Goal: Contribute content: Contribute content

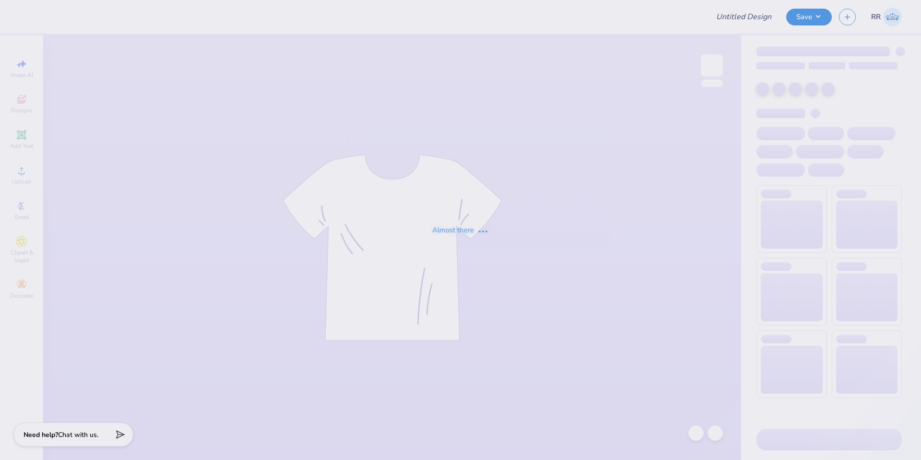
type input "SWE member merch"
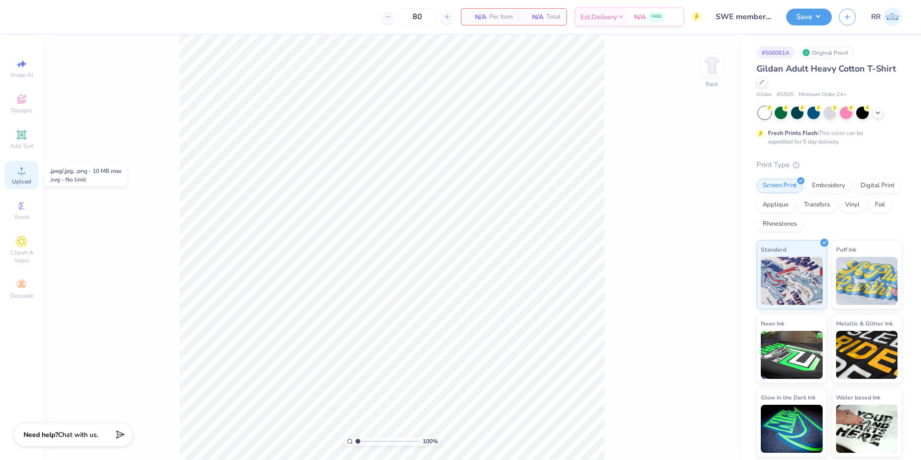
click at [15, 179] on span "Upload" at bounding box center [21, 181] width 19 height 8
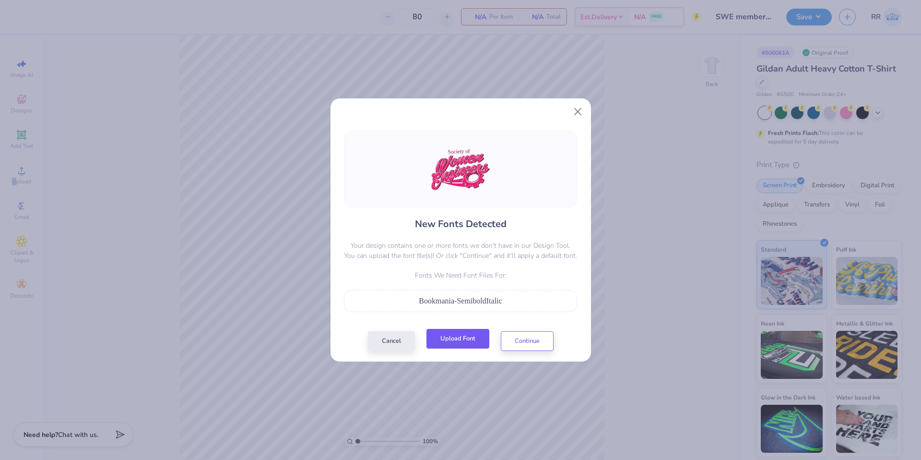
click at [458, 336] on button "Upload Font" at bounding box center [457, 339] width 63 height 20
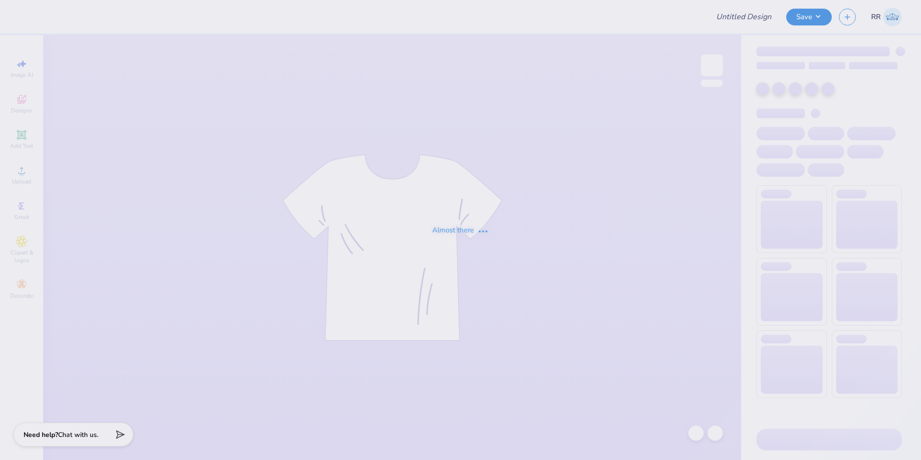
type input "SWE member merch"
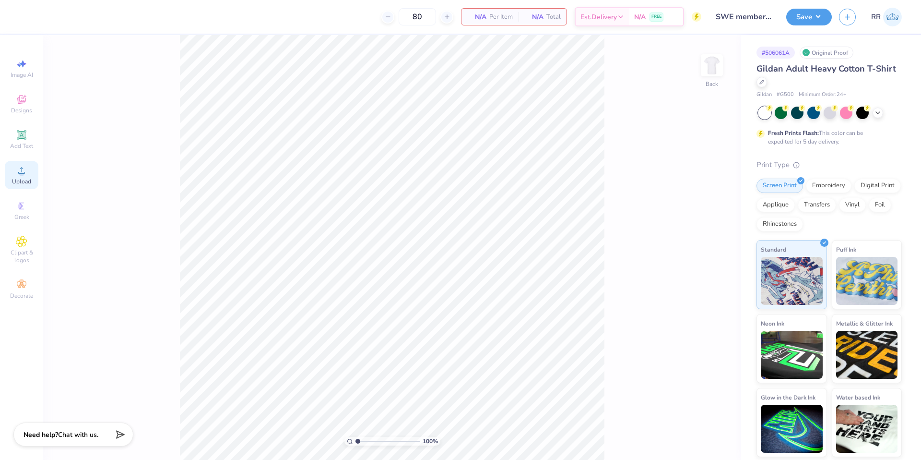
click at [21, 168] on icon at bounding box center [21, 170] width 7 height 7
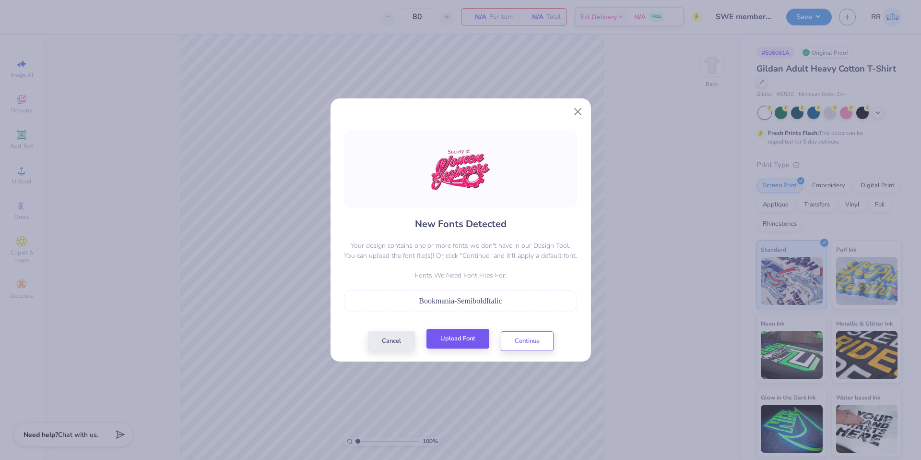
click at [453, 330] on div "New Fonts Detected Your design contains one or more fonts we don't have in our …" at bounding box center [460, 240] width 239 height 220
click at [473, 341] on button "Upload Font" at bounding box center [457, 339] width 63 height 20
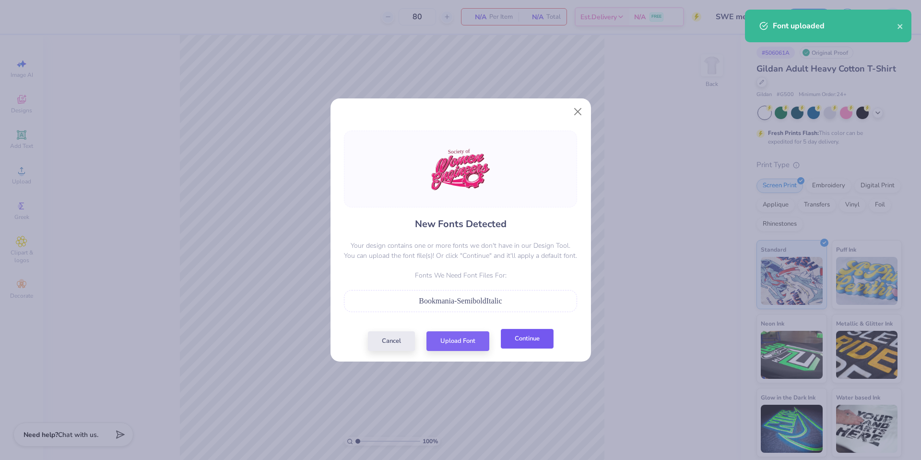
click at [537, 333] on button "Continue" at bounding box center [527, 339] width 53 height 20
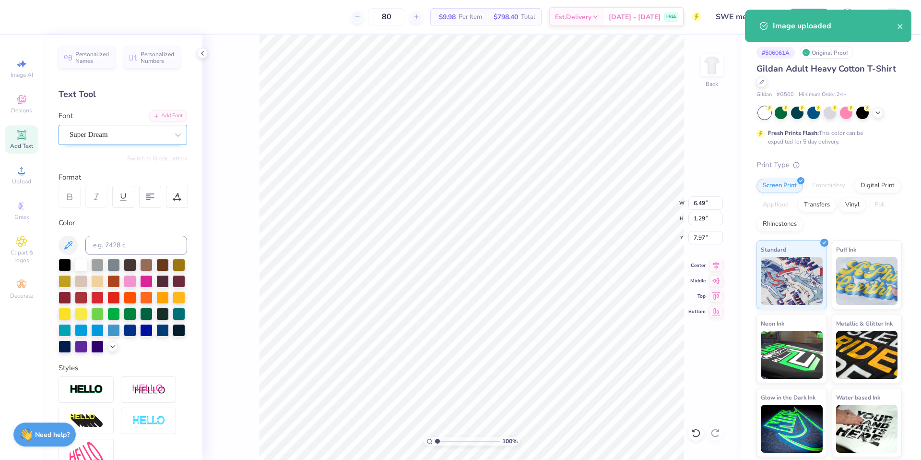
click at [90, 131] on div "Super Dream" at bounding box center [119, 134] width 101 height 15
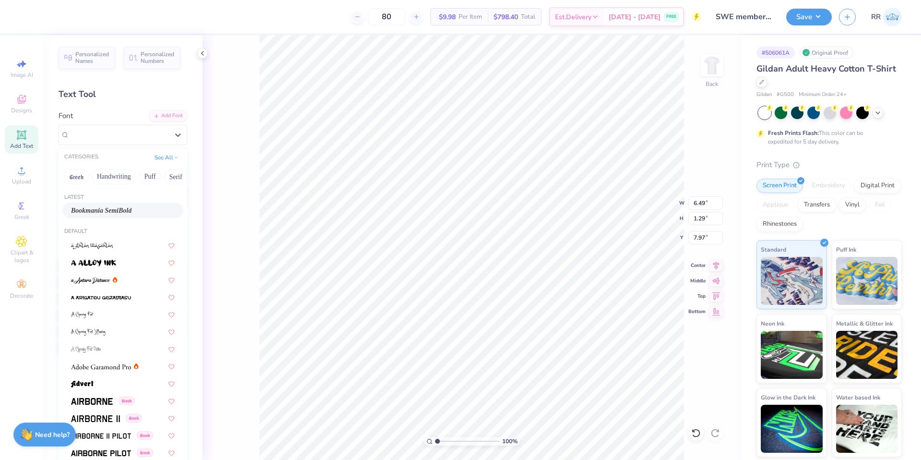
click at [118, 210] on span "Bookmania SemiBold" at bounding box center [101, 210] width 60 height 10
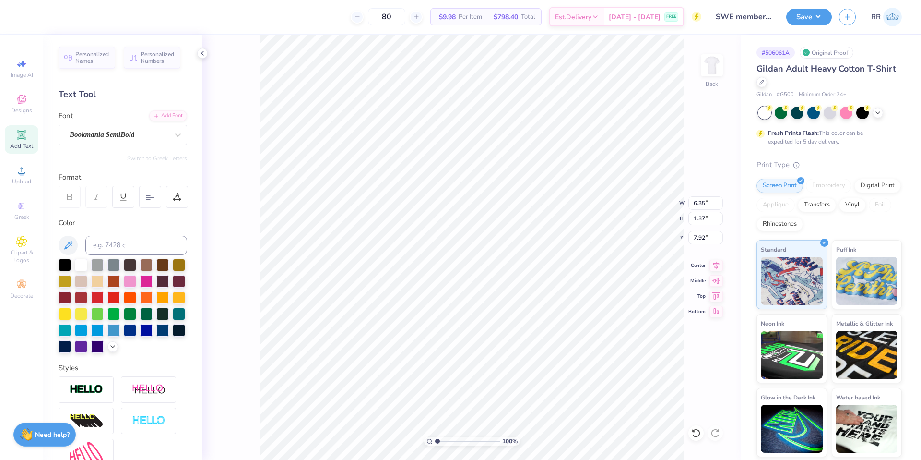
type input "6.35"
type input "1.37"
type input "7.92"
click at [709, 264] on icon at bounding box center [715, 264] width 13 height 12
type input "15.00"
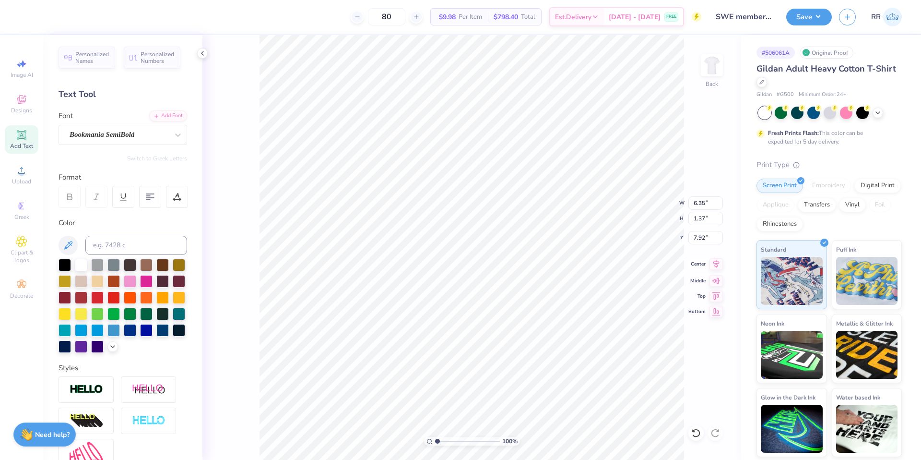
type input "9.31"
type input "9.23"
drag, startPoint x: 701, startPoint y: 209, endPoint x: 705, endPoint y: 216, distance: 7.5
click at [701, 209] on input "15.00" at bounding box center [705, 202] width 35 height 13
type input "6.00"
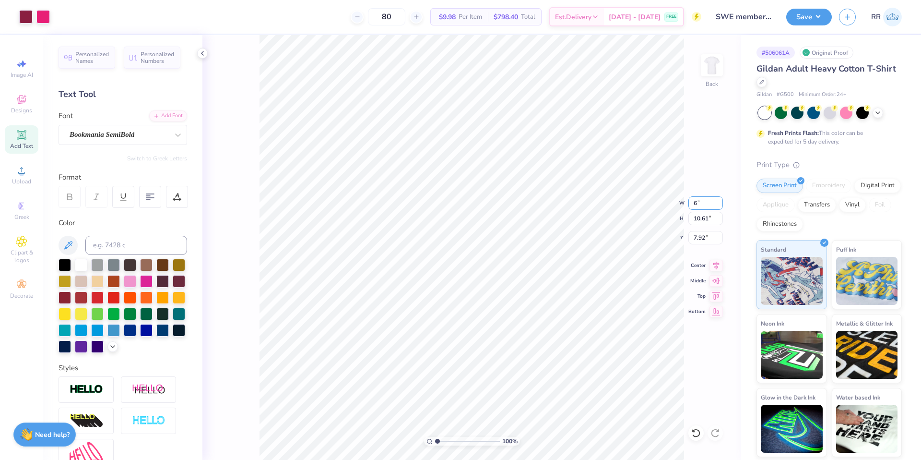
type input "4.24"
click at [718, 262] on icon at bounding box center [715, 264] width 13 height 12
click at [703, 235] on input "11.11" at bounding box center [705, 237] width 35 height 13
type input "3.00"
click at [696, 203] on input "6.00" at bounding box center [705, 202] width 35 height 13
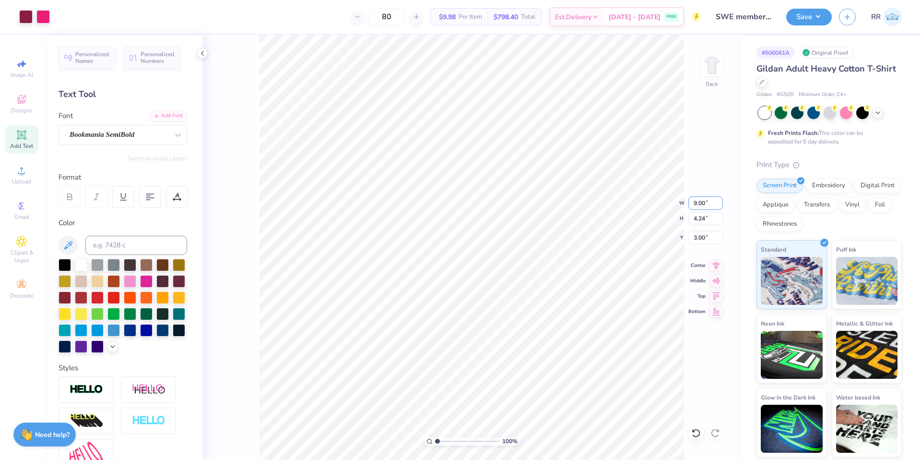
type input "9.00"
type input "6.37"
type input "3.00"
click at [244, 275] on div "100 % Back" at bounding box center [471, 247] width 539 height 425
drag, startPoint x: 696, startPoint y: 201, endPoint x: 691, endPoint y: 206, distance: 6.5
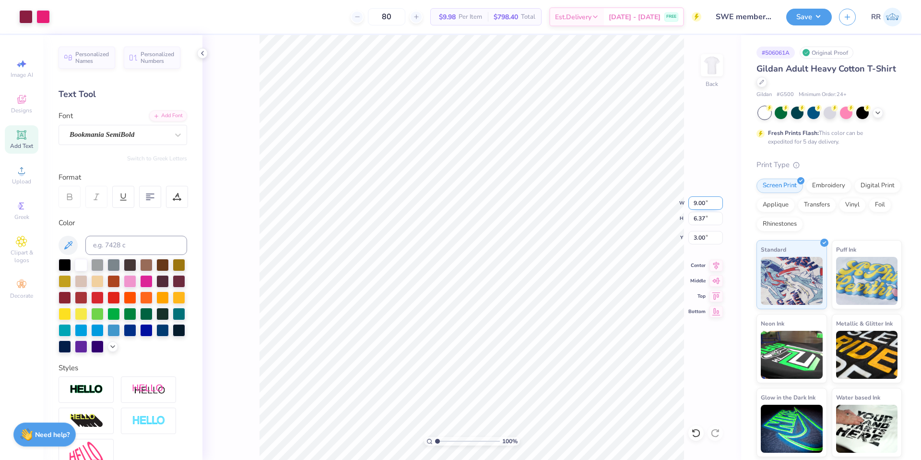
click at [695, 202] on input "9.00" at bounding box center [705, 202] width 35 height 13
type input "6.00"
type input "4.24"
type input "3.00"
click at [819, 18] on button "Save" at bounding box center [809, 15] width 46 height 17
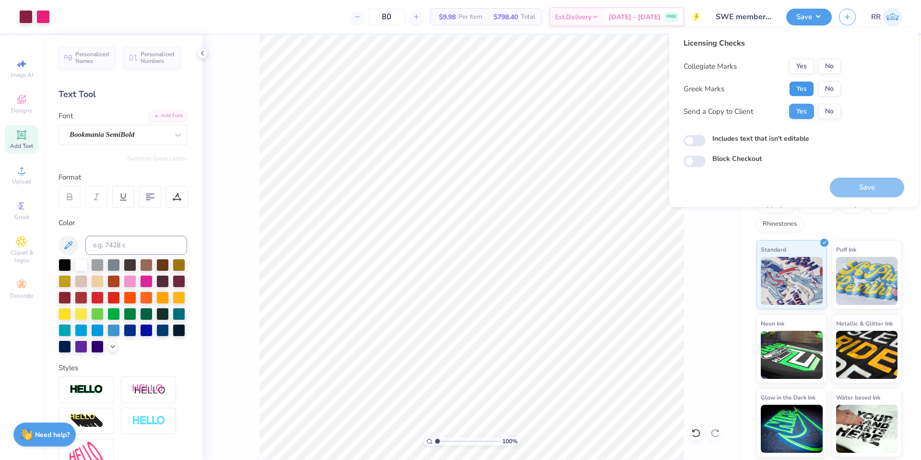
click at [802, 89] on button "Yes" at bounding box center [801, 88] width 25 height 15
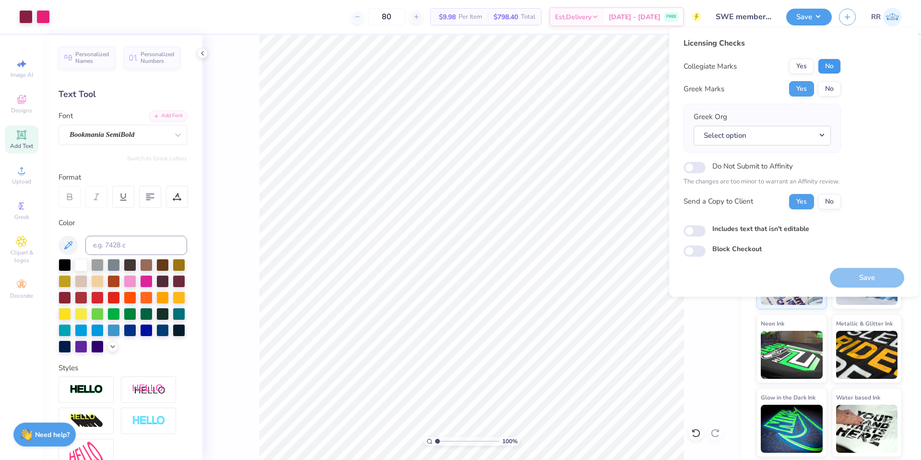
click at [835, 70] on button "No" at bounding box center [829, 66] width 23 height 15
click at [773, 132] on button "Select option" at bounding box center [762, 136] width 137 height 20
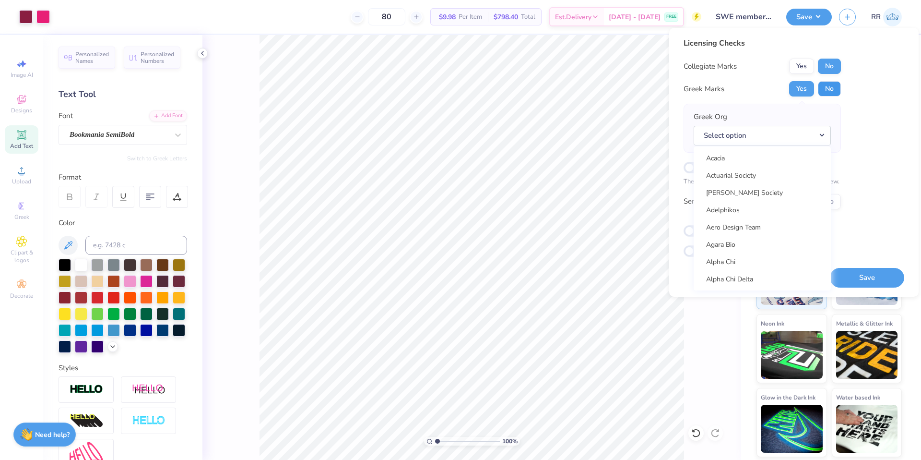
click at [829, 92] on button "No" at bounding box center [829, 88] width 23 height 15
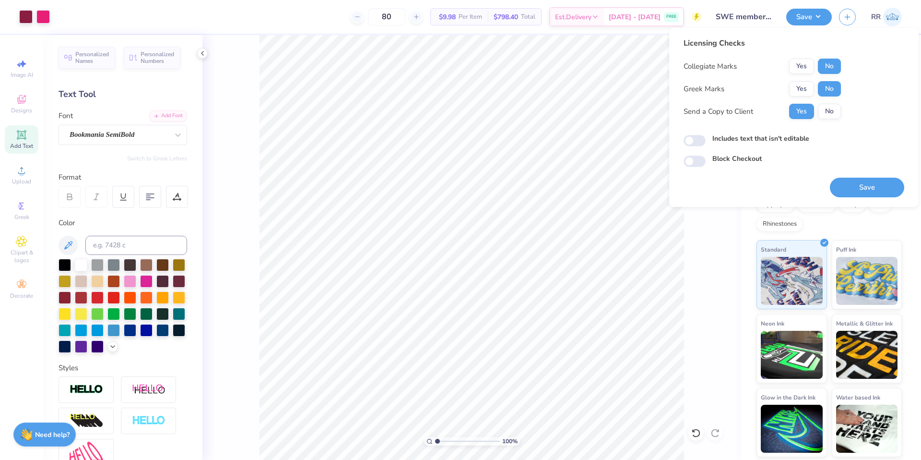
click at [855, 189] on button "Save" at bounding box center [867, 187] width 74 height 20
